Goal: Download file/media

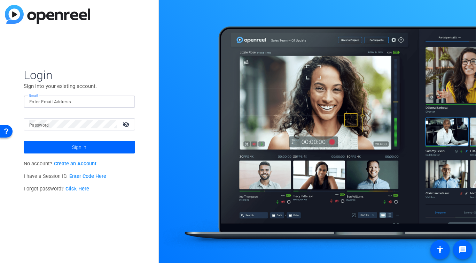
click at [74, 105] on input "Email" at bounding box center [79, 101] width 100 height 8
paste input "Retrieving data. Wait a few seconds and try to cut or copy again."
click at [75, 101] on input "Retrieving data. Wait a few seconds and try to cut or copy again." at bounding box center [79, 101] width 100 height 8
paste input "[EMAIL_ADDRESS][DOMAIN_NAME]"
type input "[EMAIL_ADDRESS][DOMAIN_NAME]"
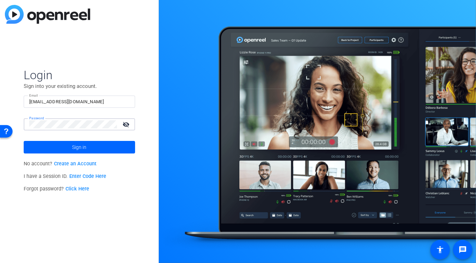
scroll to position [0, 50]
click at [126, 122] on mat-icon "visibility_off" at bounding box center [126, 124] width 17 height 10
click at [93, 149] on span at bounding box center [79, 147] width 111 height 17
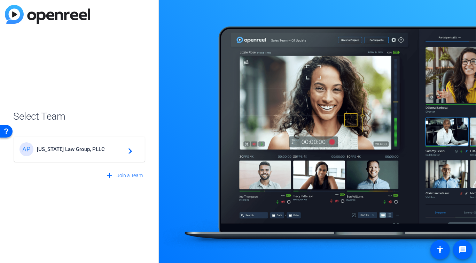
click at [93, 149] on span "[US_STATE] Law Group, PLLC" at bounding box center [80, 149] width 87 height 6
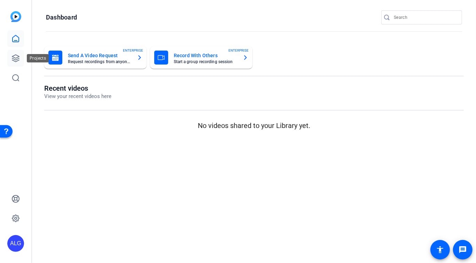
click at [18, 59] on icon at bounding box center [15, 58] width 8 height 8
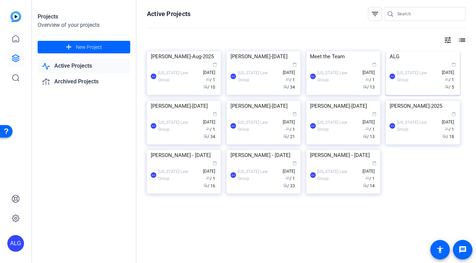
click at [416, 51] on img at bounding box center [423, 51] width 74 height 0
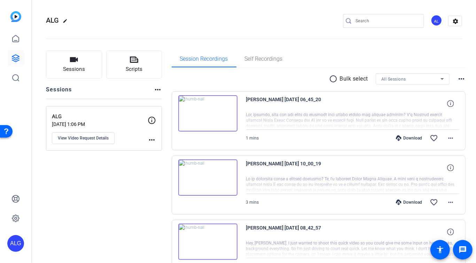
click at [405, 138] on div "Download" at bounding box center [408, 138] width 33 height 6
click at [324, 114] on div at bounding box center [352, 120] width 213 height 17
click at [305, 51] on div "Session Recordings Self Recordings" at bounding box center [319, 58] width 294 height 17
click at [255, 30] on openreel-divider-bar at bounding box center [254, 36] width 416 height 21
click at [413, 122] on div at bounding box center [352, 120] width 213 height 17
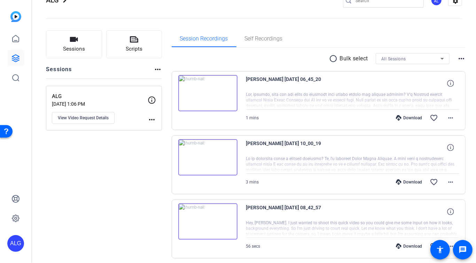
scroll to position [26, 0]
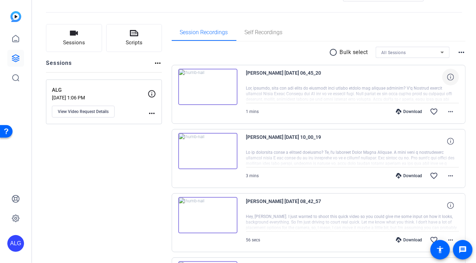
click at [450, 79] on icon at bounding box center [450, 76] width 7 height 7
click at [377, 95] on div at bounding box center [352, 93] width 213 height 17
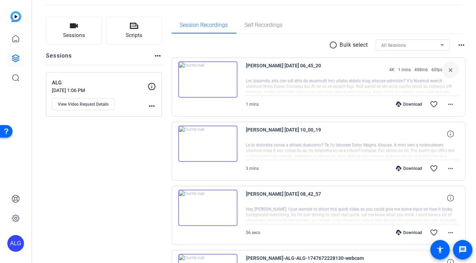
scroll to position [0, 0]
